Goal: Transaction & Acquisition: Book appointment/travel/reservation

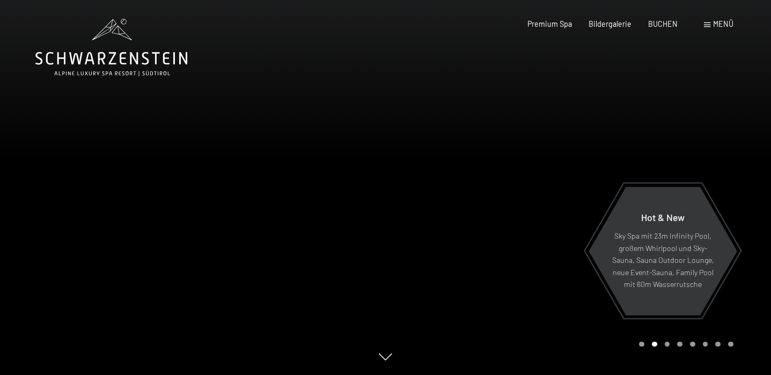
click at [712, 25] on div "Menü" at bounding box center [719, 24] width 30 height 11
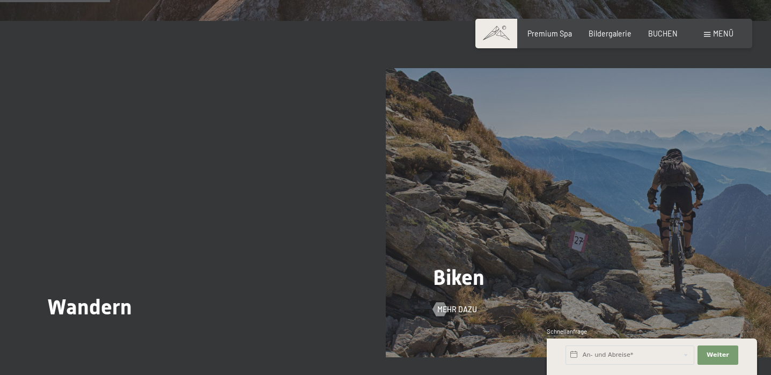
scroll to position [912, 0]
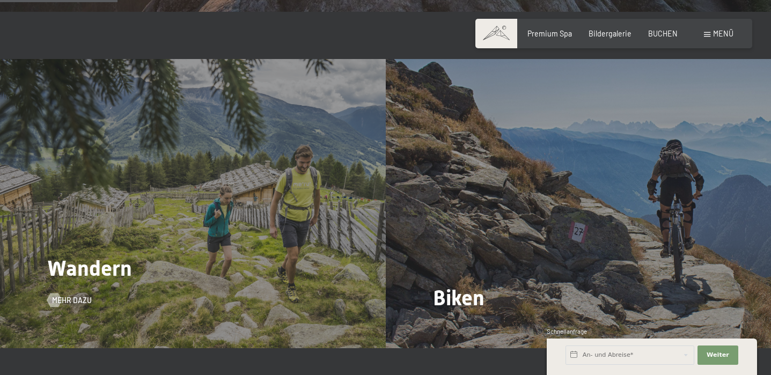
click at [195, 207] on div "Wandern Mehr dazu" at bounding box center [193, 203] width 386 height 289
click at [76, 303] on span "Mehr dazu" at bounding box center [83, 300] width 40 height 11
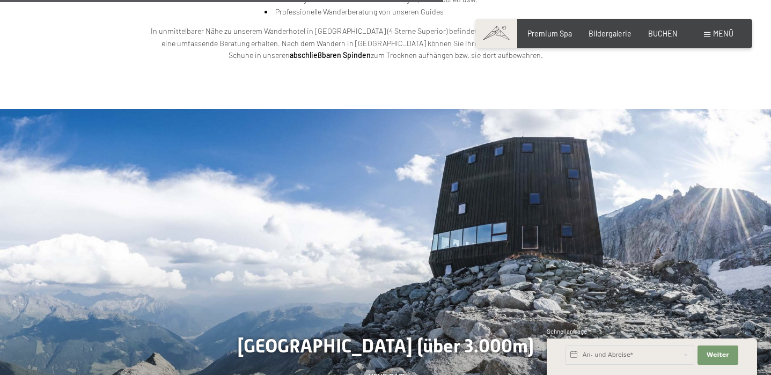
scroll to position [2165, 0]
click at [394, 372] on span "Mehr dazu" at bounding box center [399, 377] width 40 height 11
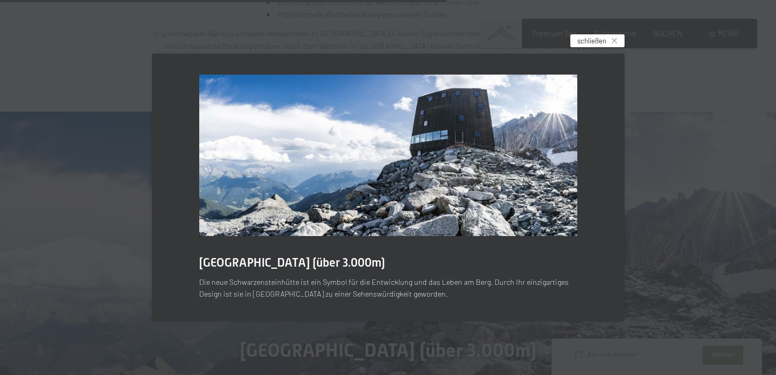
click at [588, 42] on span "schließen" at bounding box center [591, 41] width 29 height 10
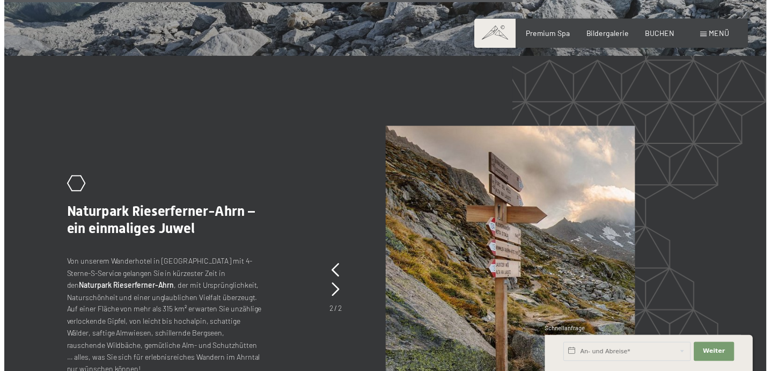
scroll to position [2545, 0]
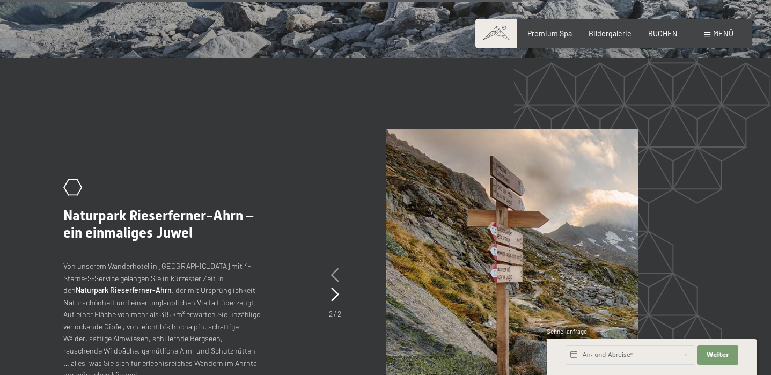
click at [337, 268] on icon at bounding box center [335, 275] width 8 height 14
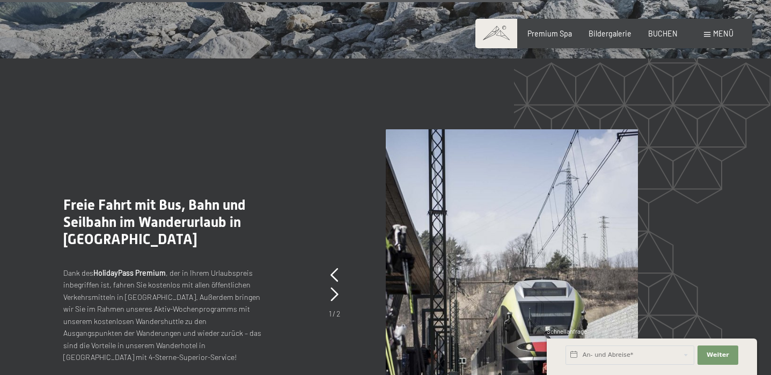
click at [336, 304] on div "1 / 2" at bounding box center [334, 312] width 11 height 16
click at [333, 218] on span "Einwilligung Marketing*" at bounding box center [326, 218] width 89 height 11
click at [276, 218] on input "Einwilligung Marketing*" at bounding box center [271, 218] width 11 height 11
checkbox input "false"
click at [337, 268] on icon at bounding box center [335, 275] width 8 height 14
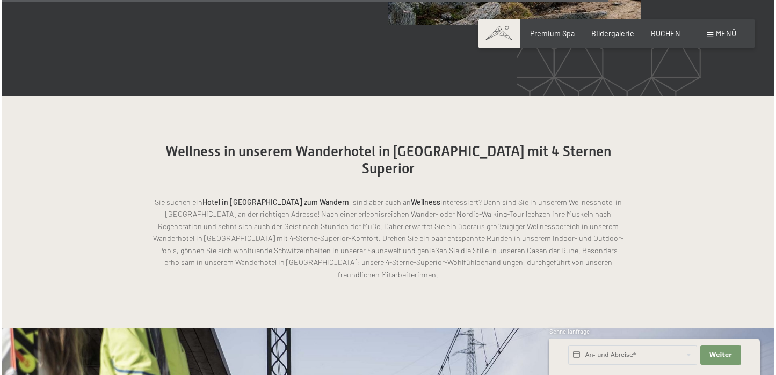
scroll to position [2946, 0]
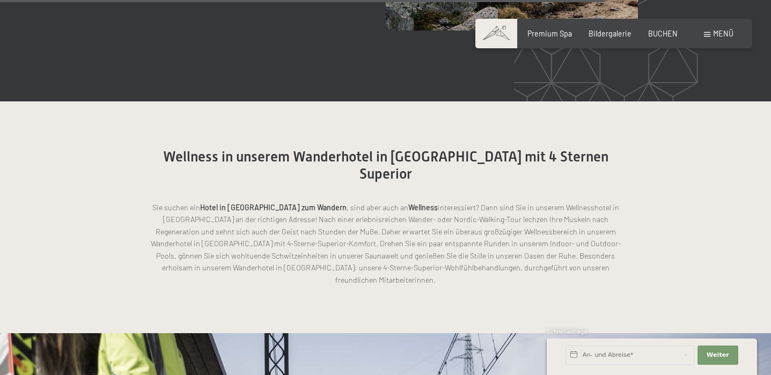
click at [712, 35] on div "Menü" at bounding box center [719, 33] width 30 height 11
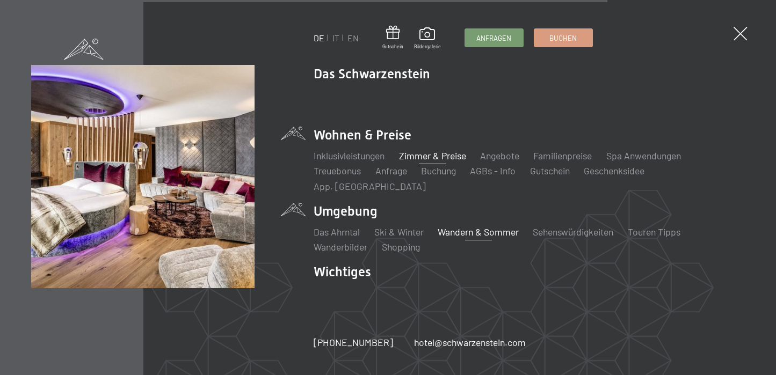
click at [421, 162] on link "Zimmer & Preise" at bounding box center [432, 156] width 67 height 12
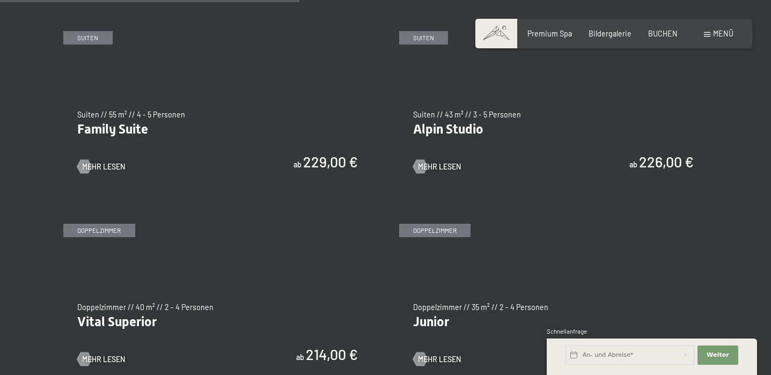
scroll to position [1220, 0]
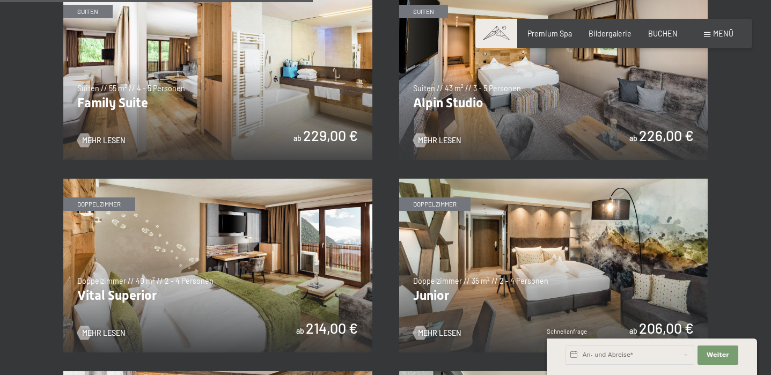
click at [508, 118] on img at bounding box center [553, 73] width 309 height 174
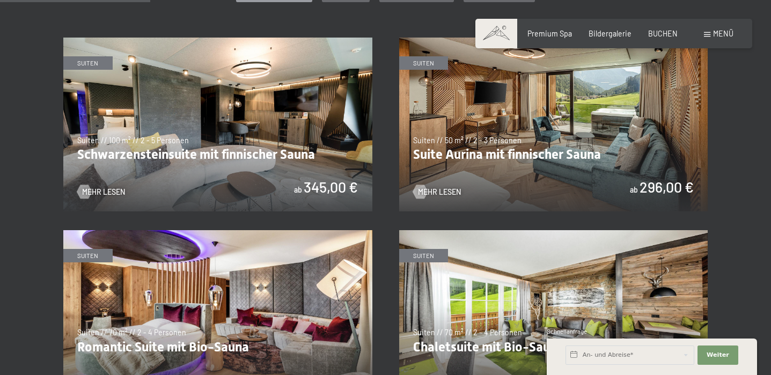
scroll to position [578, 0]
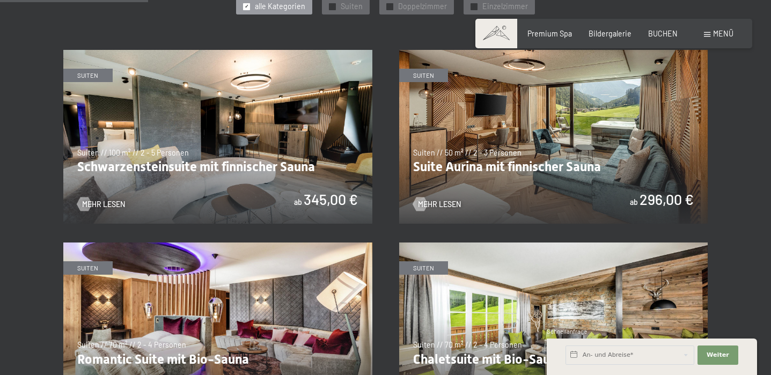
click at [467, 125] on img at bounding box center [553, 137] width 309 height 174
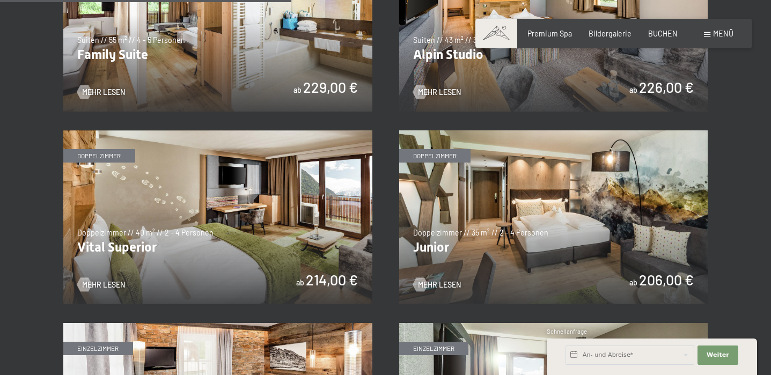
scroll to position [1391, 0]
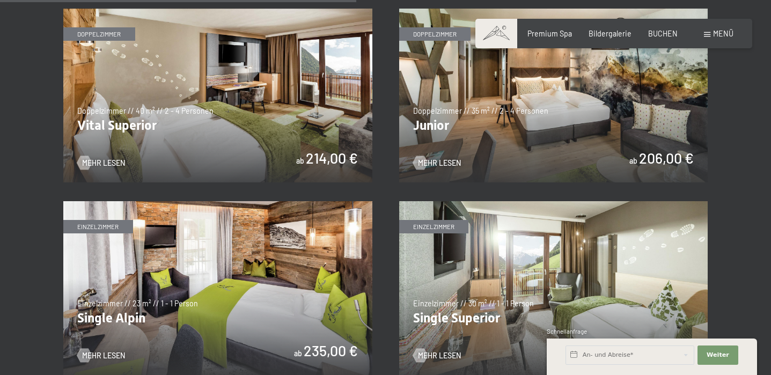
click at [252, 78] on img at bounding box center [217, 96] width 309 height 174
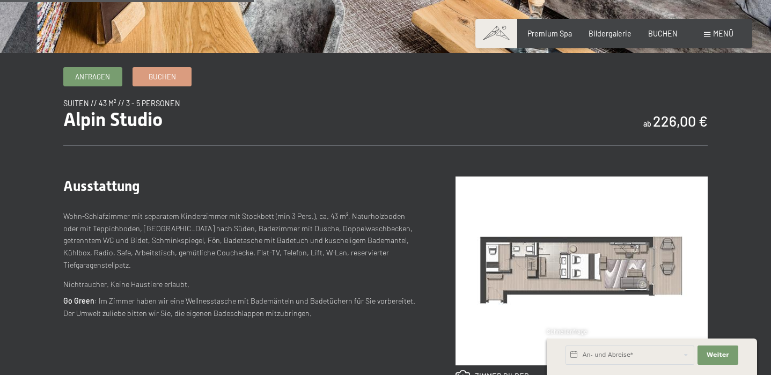
scroll to position [432, 0]
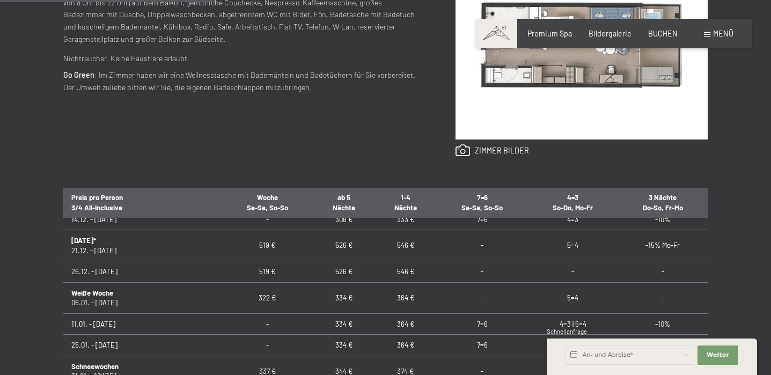
scroll to position [366, 0]
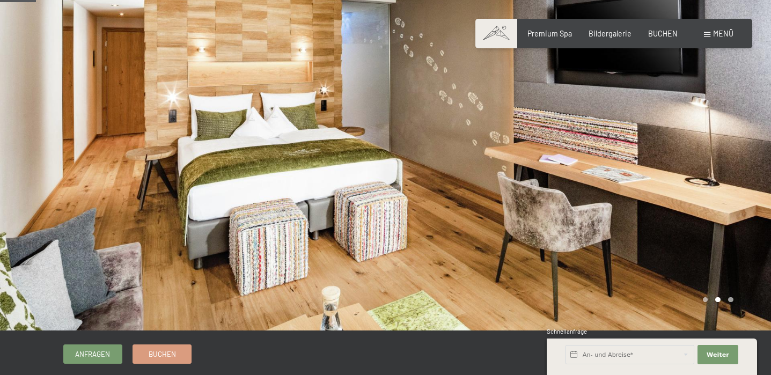
scroll to position [4, 0]
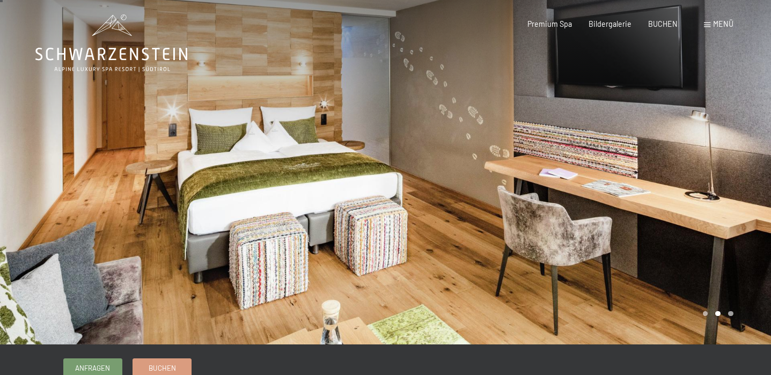
click at [705, 197] on div at bounding box center [579, 170] width 386 height 349
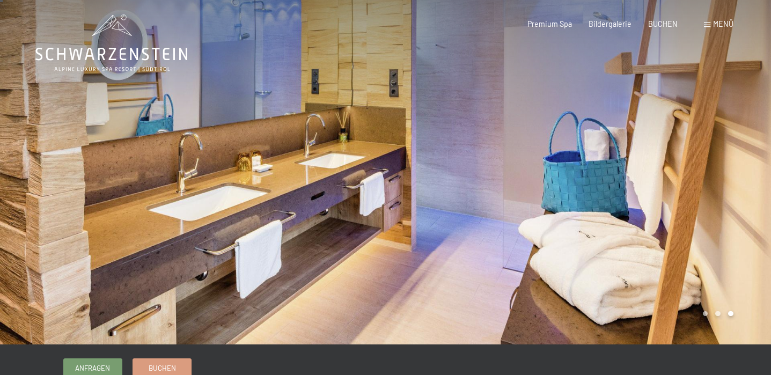
click at [705, 197] on div at bounding box center [579, 170] width 386 height 349
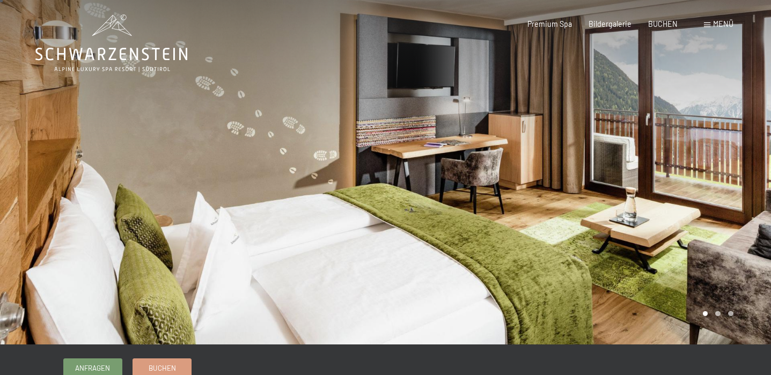
click at [705, 197] on div at bounding box center [579, 170] width 386 height 349
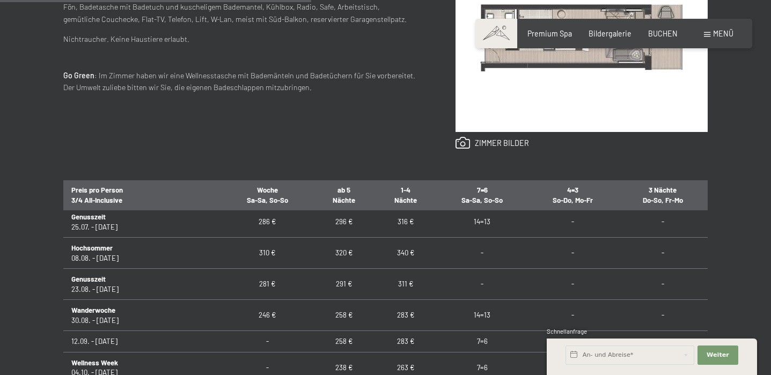
scroll to position [761, 0]
